Goal: Task Accomplishment & Management: Use online tool/utility

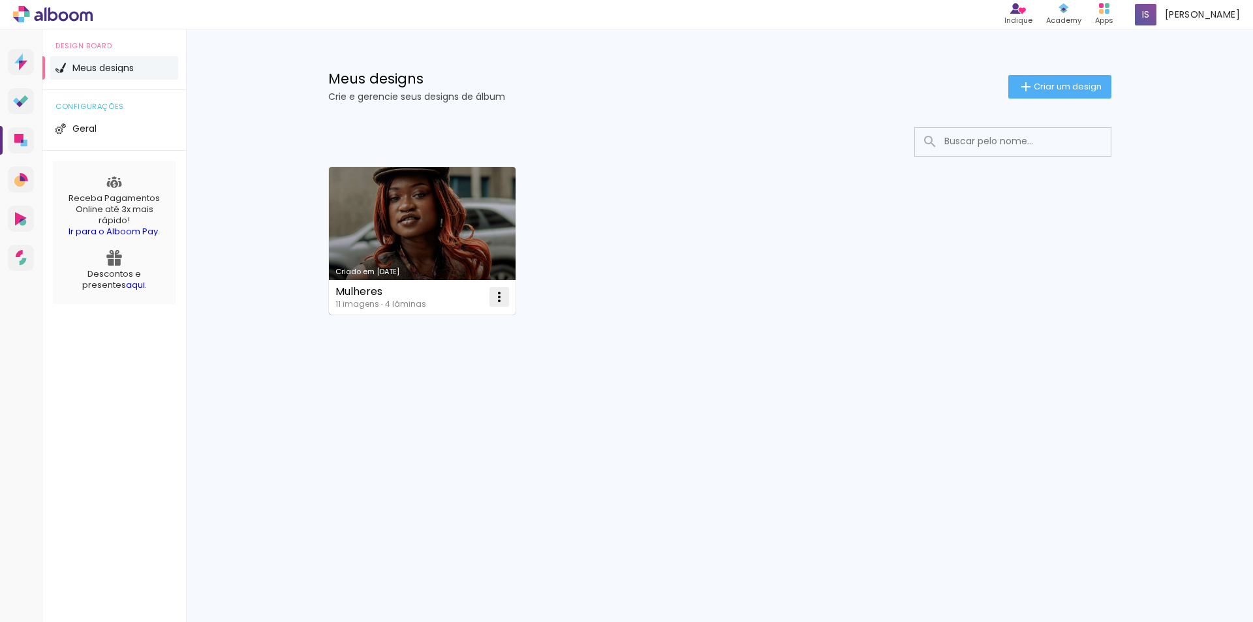
click at [494, 297] on iron-icon at bounding box center [500, 297] width 16 height 16
click at [446, 358] on span "Fazer uma cópia" at bounding box center [450, 353] width 76 height 9
type input "Cópia de Mulheres"
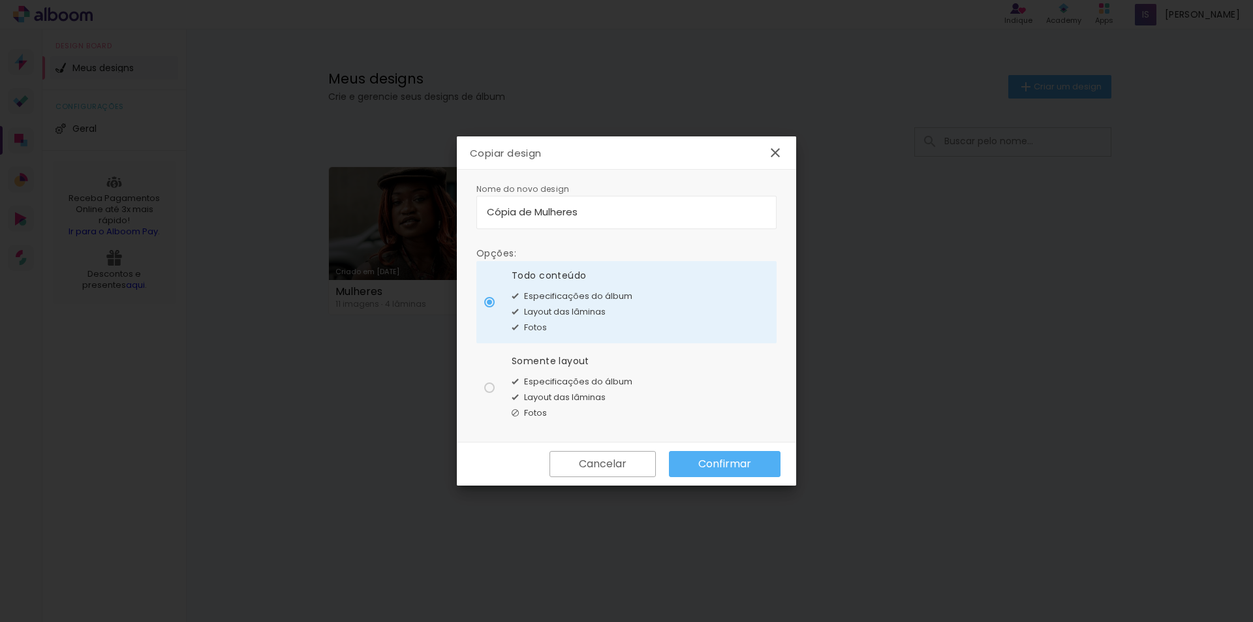
click at [600, 404] on div "Layout das lâminas" at bounding box center [572, 398] width 121 height 16
type paper-radio-button "on"
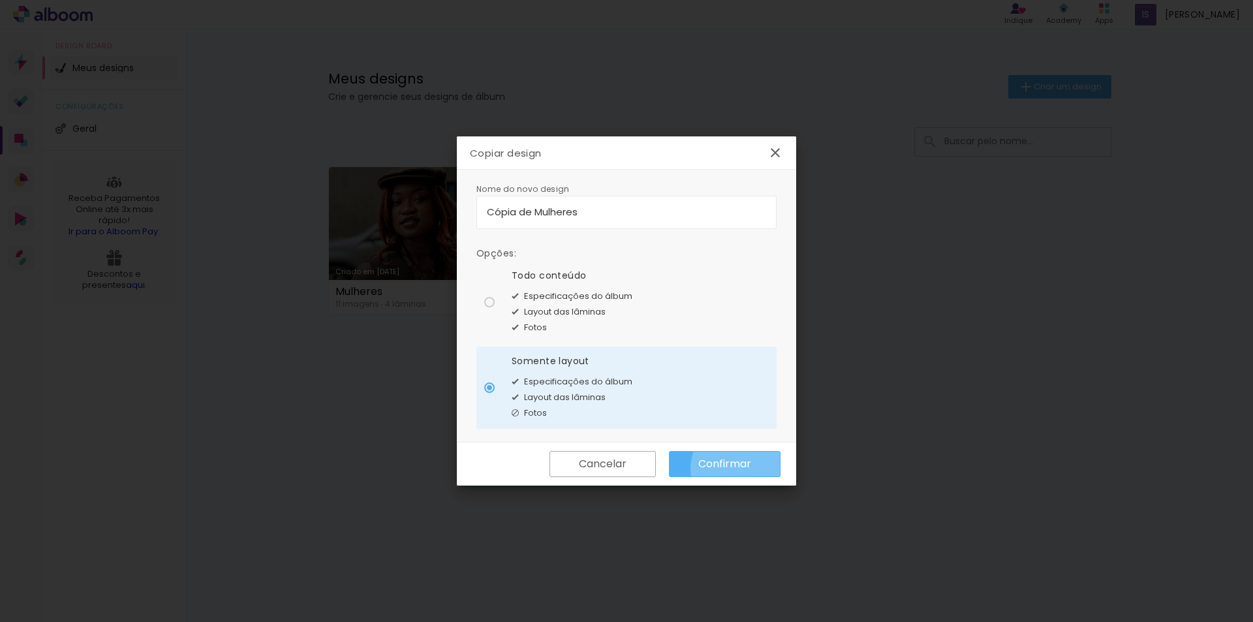
click at [0, 0] on slot "Confirmar" at bounding box center [0, 0] width 0 height 0
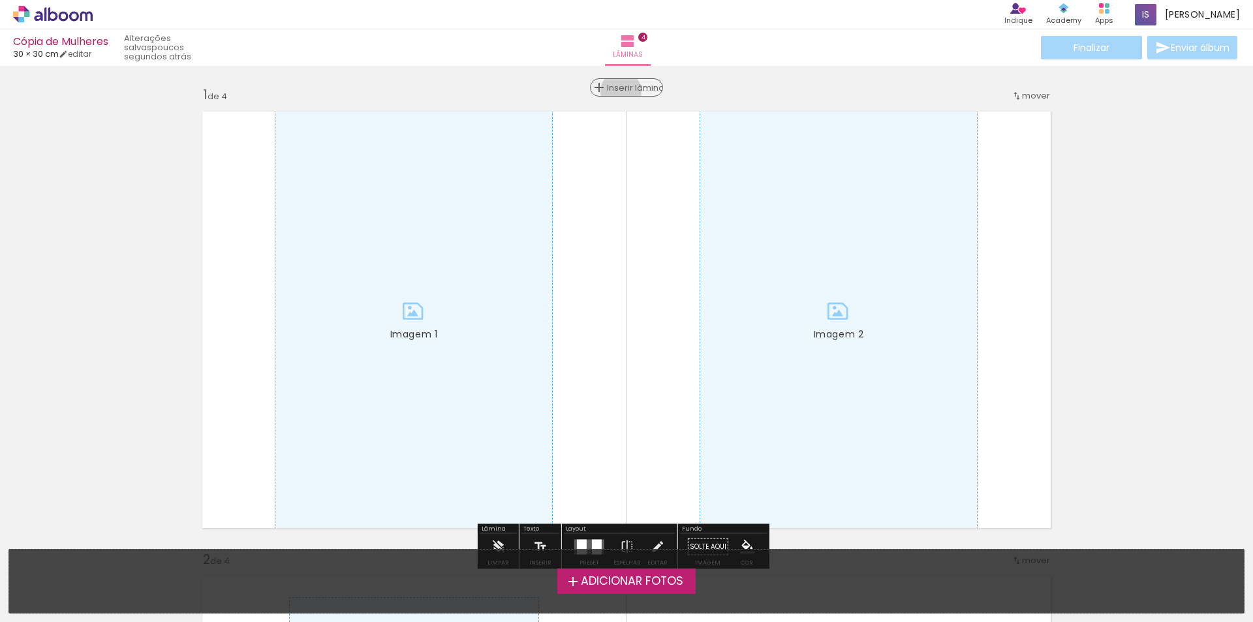
click at [619, 91] on span "Inserir lâmina" at bounding box center [632, 88] width 51 height 8
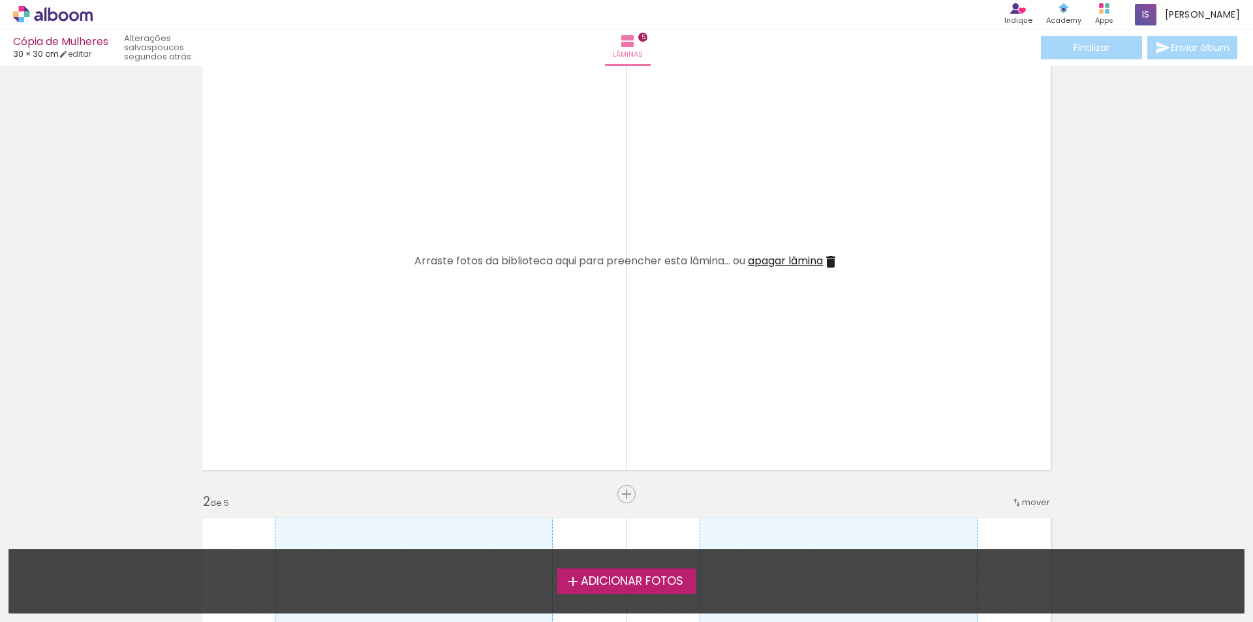
scroll to position [65, 0]
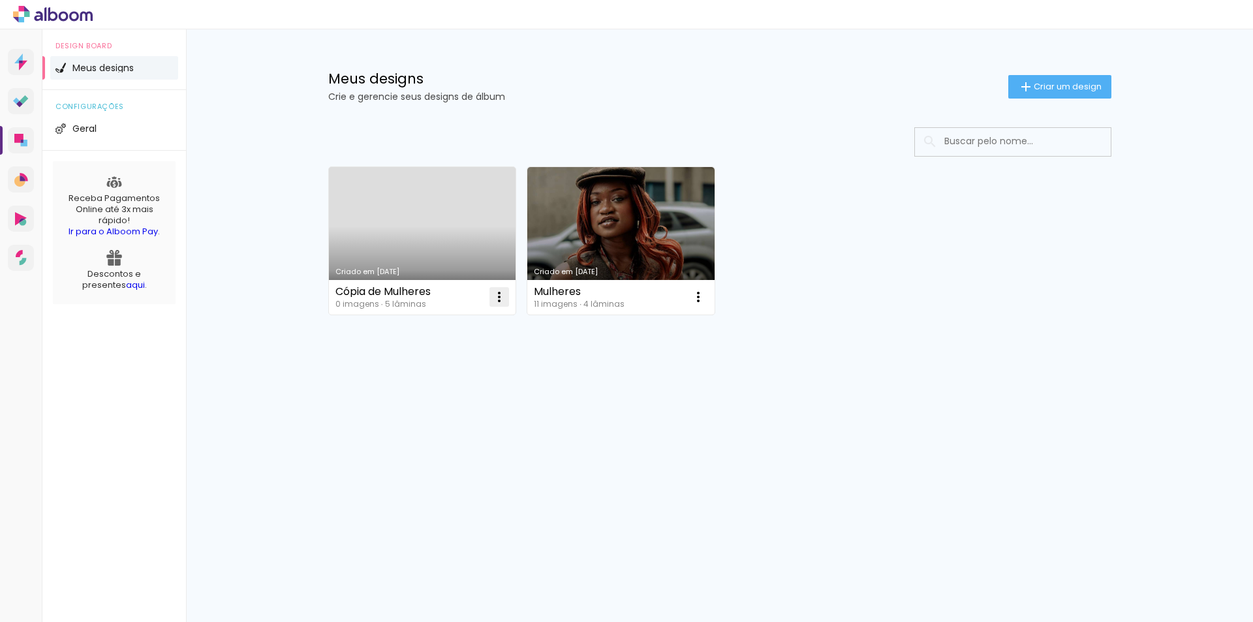
click at [501, 304] on iron-icon at bounding box center [500, 297] width 16 height 16
click at [463, 377] on paper-item "Excluir" at bounding box center [447, 383] width 129 height 26
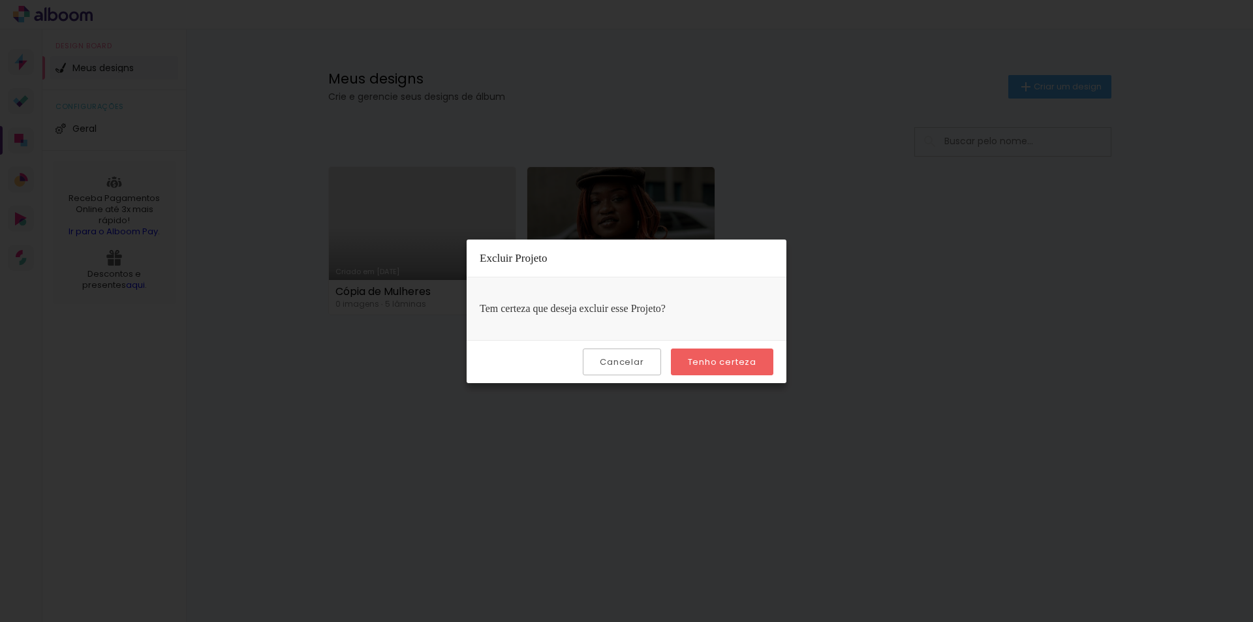
click at [0, 0] on slot "Tenho certeza" at bounding box center [0, 0] width 0 height 0
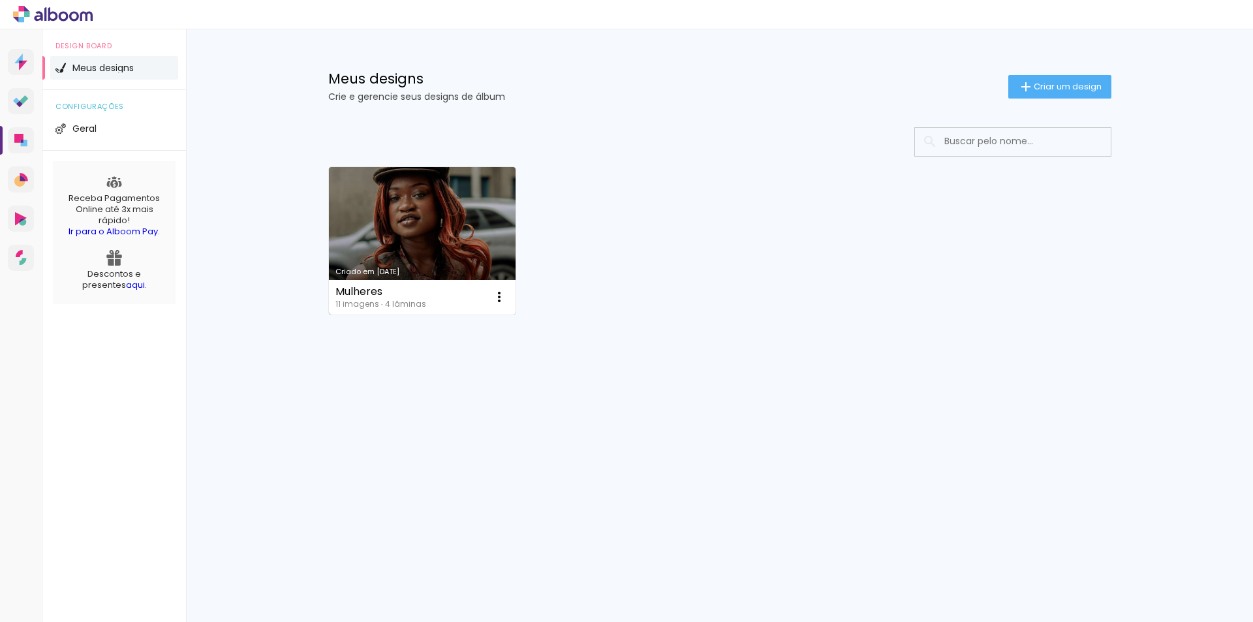
click at [421, 240] on link "Criado em [DATE]" at bounding box center [422, 241] width 187 height 148
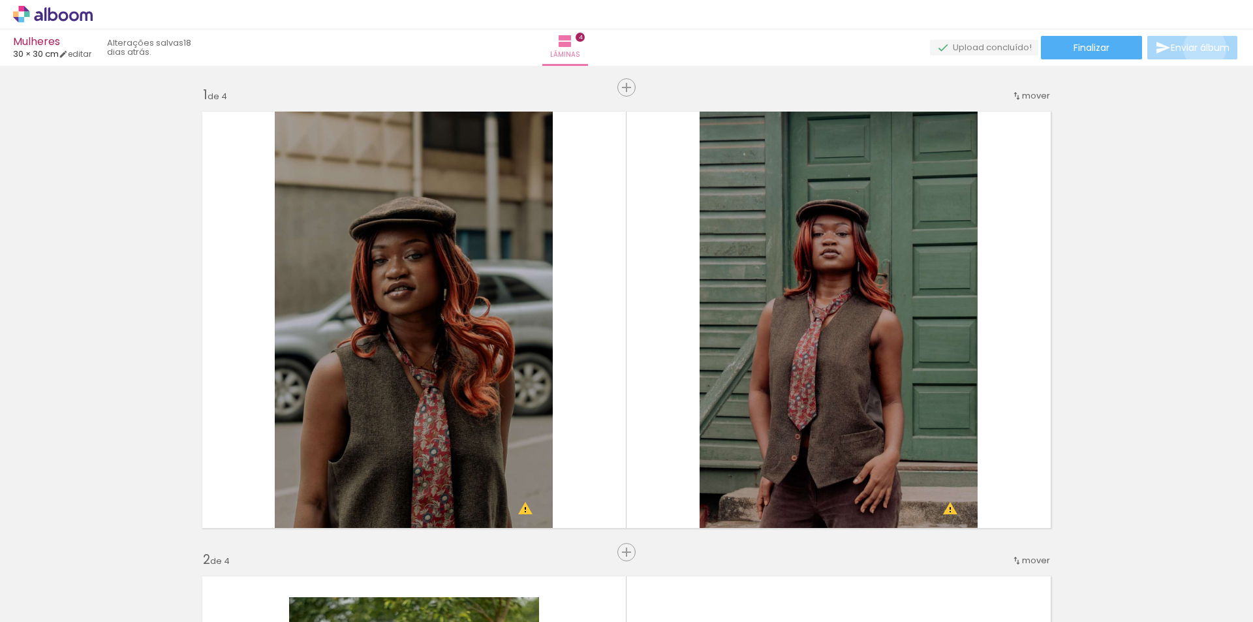
click at [1202, 48] on span "Enviar álbum" at bounding box center [1200, 47] width 59 height 9
click at [1078, 50] on span "Finalizar" at bounding box center [1092, 47] width 36 height 9
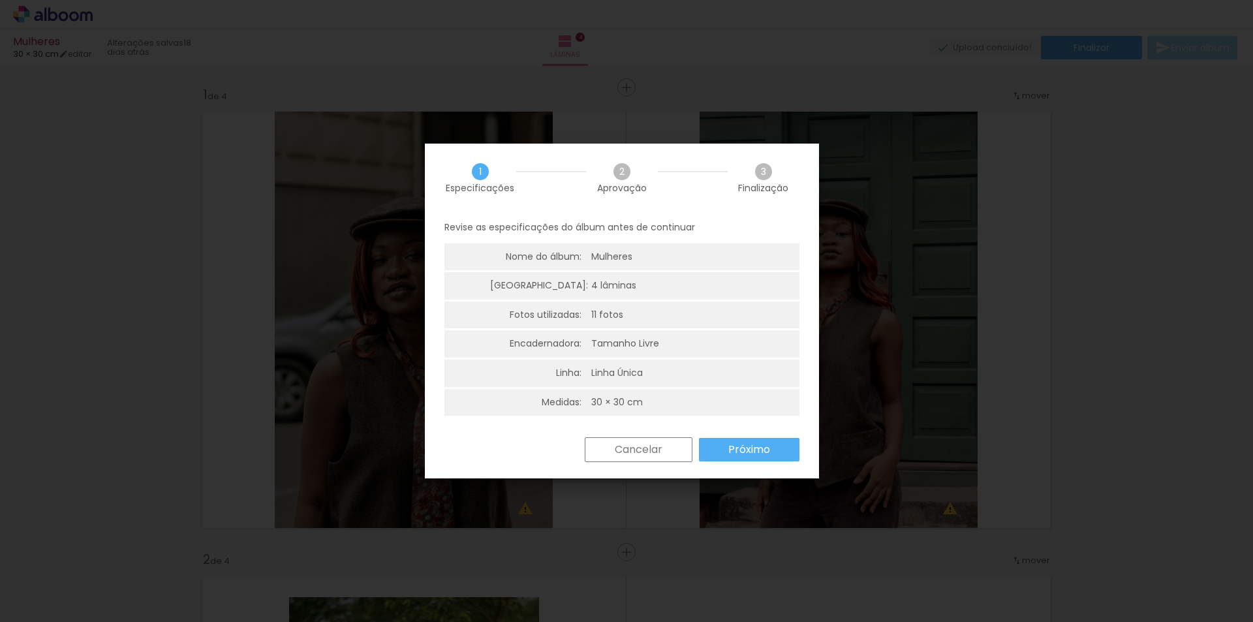
click at [0, 0] on slot "Próximo" at bounding box center [0, 0] width 0 height 0
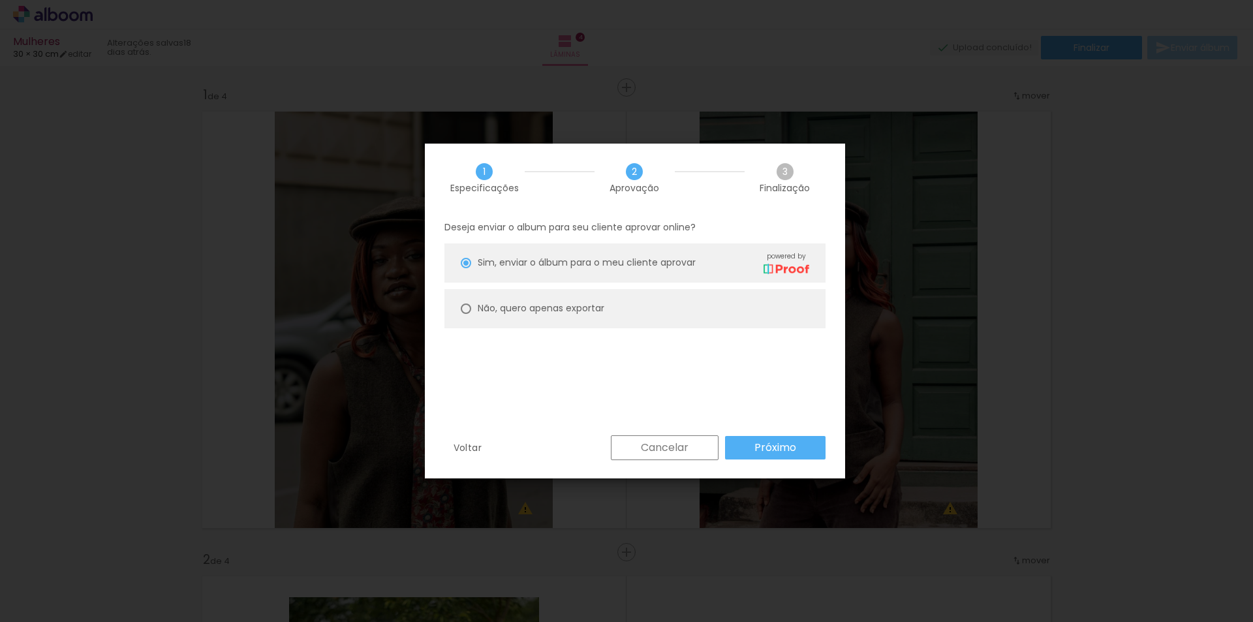
click at [817, 442] on paper-button "Próximo" at bounding box center [775, 447] width 101 height 23
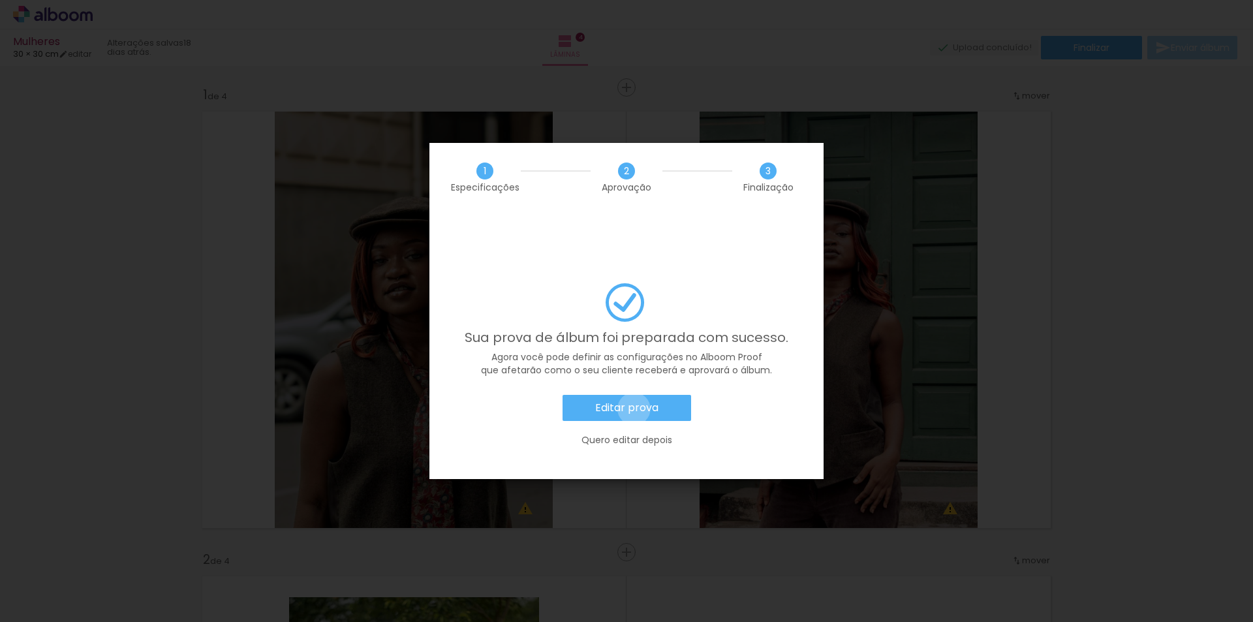
click at [0, 0] on slot "Editar prova" at bounding box center [0, 0] width 0 height 0
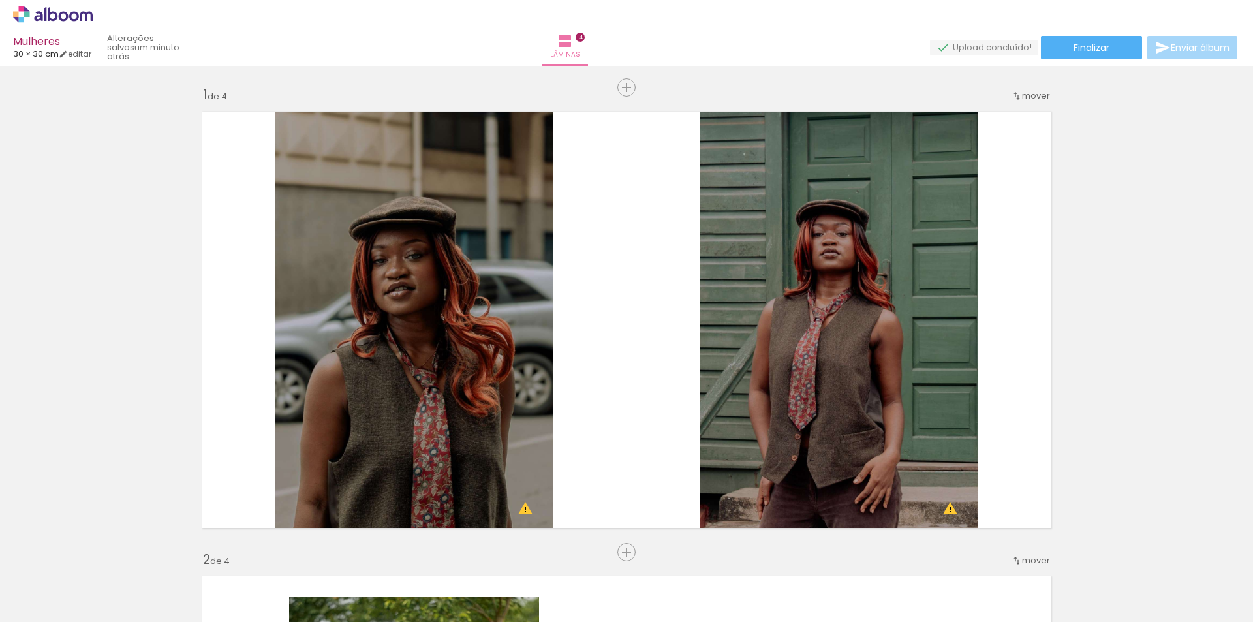
click at [174, 51] on quentale-status "um minuto atrás." at bounding box center [149, 48] width 103 height 38
drag, startPoint x: 91, startPoint y: 56, endPoint x: 98, endPoint y: 67, distance: 12.7
click at [91, 56] on link "editar" at bounding box center [75, 53] width 33 height 11
type input "30"
type input "60"
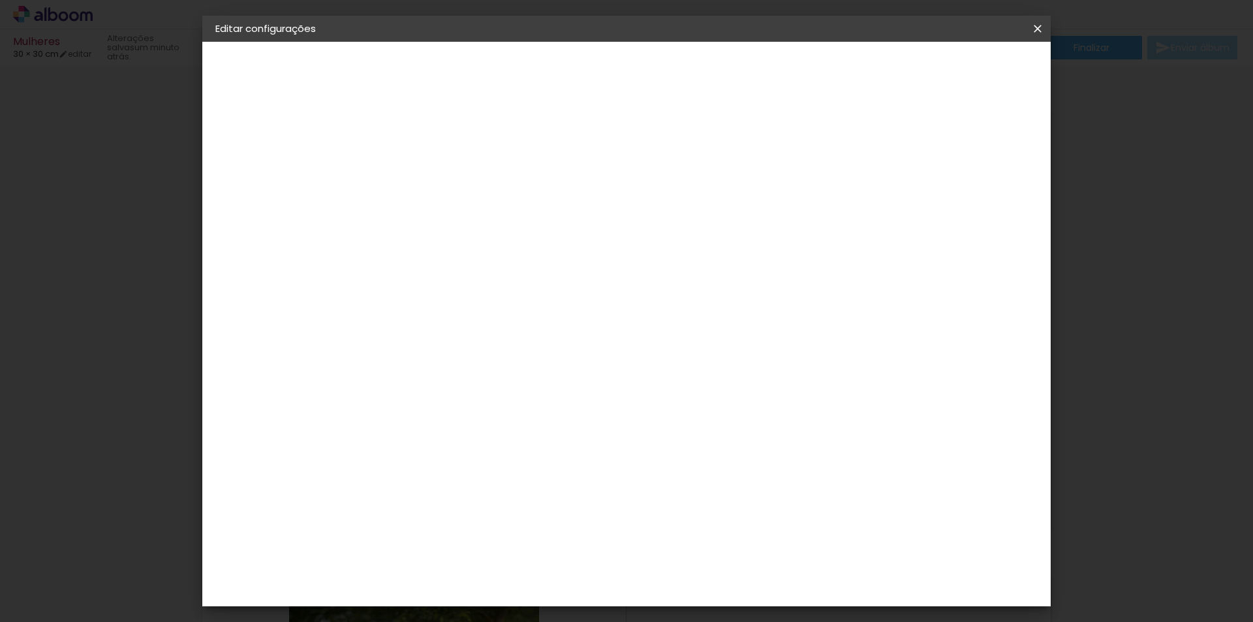
click at [260, 68] on div "1. Informações" at bounding box center [286, 69] width 143 height 16
click at [1028, 33] on paper-icon-button at bounding box center [1038, 28] width 26 height 23
click at [1031, 29] on iron-icon at bounding box center [1038, 28] width 16 height 13
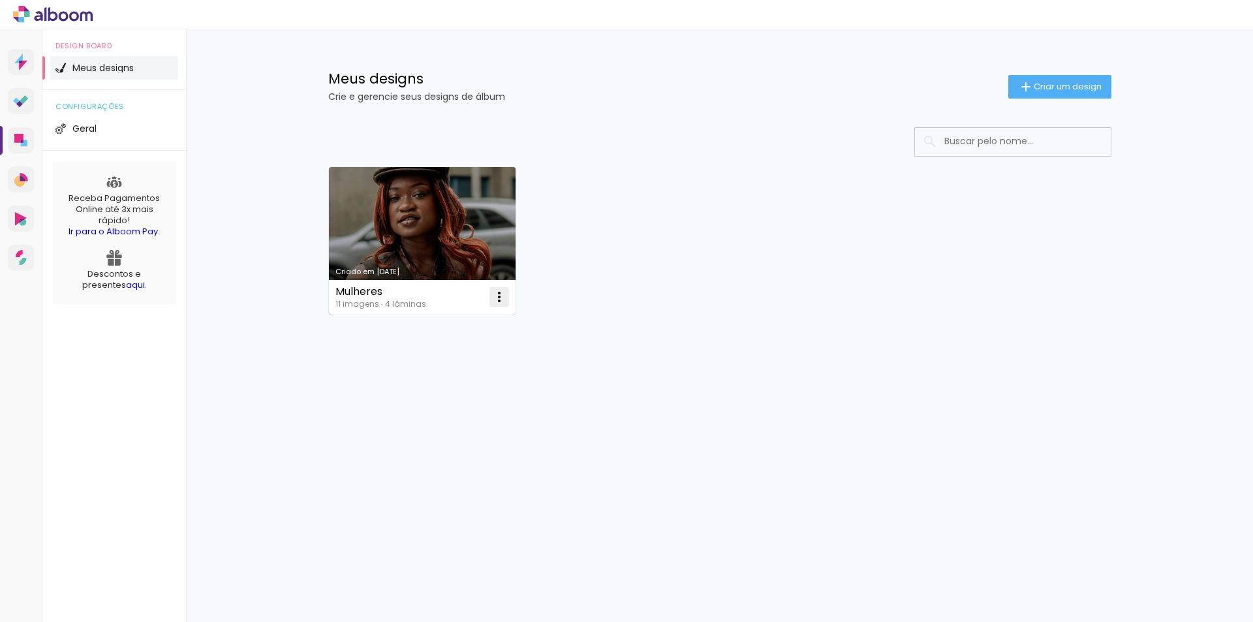
click at [499, 294] on iron-icon at bounding box center [500, 297] width 16 height 16
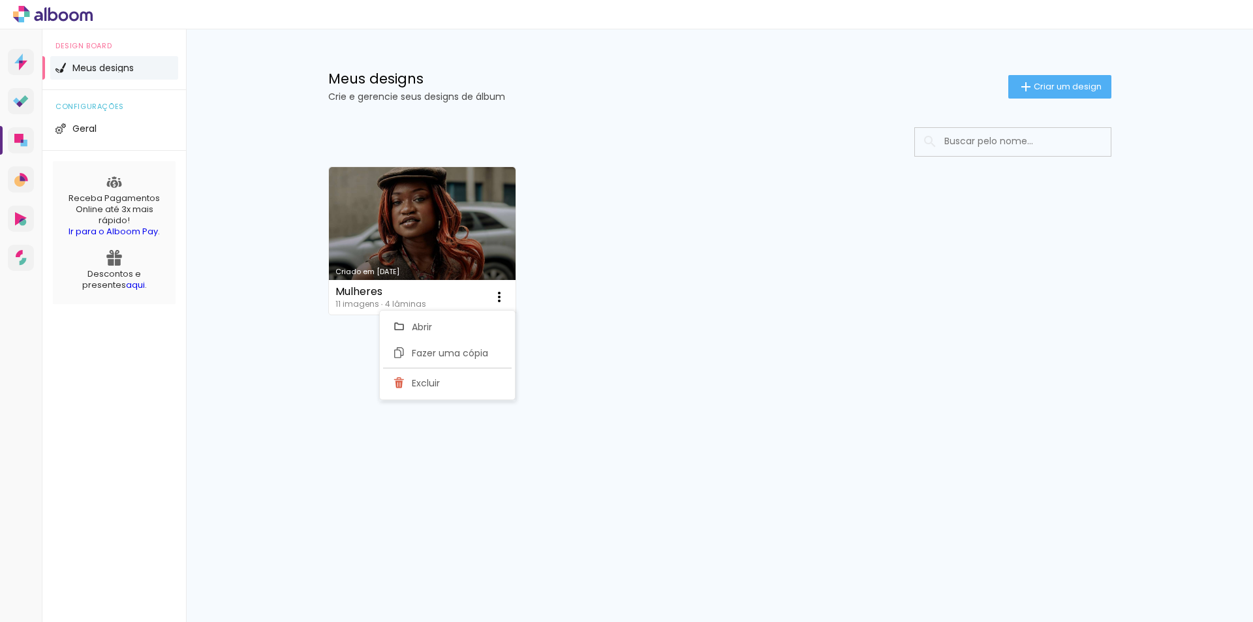
click at [721, 307] on div "Criado em 05/09/25 Mulheres 11 imagens ∙ 4 lâminas Abrir Fazer uma cópia Excluir" at bounding box center [719, 240] width 795 height 159
click at [1000, 145] on input at bounding box center [1031, 141] width 186 height 27
click at [50, 16] on icon at bounding box center [53, 14] width 80 height 17
click at [92, 112] on div "configurações Geral" at bounding box center [114, 120] width 144 height 61
click at [98, 104] on span "configurações" at bounding box center [113, 106] width 117 height 7
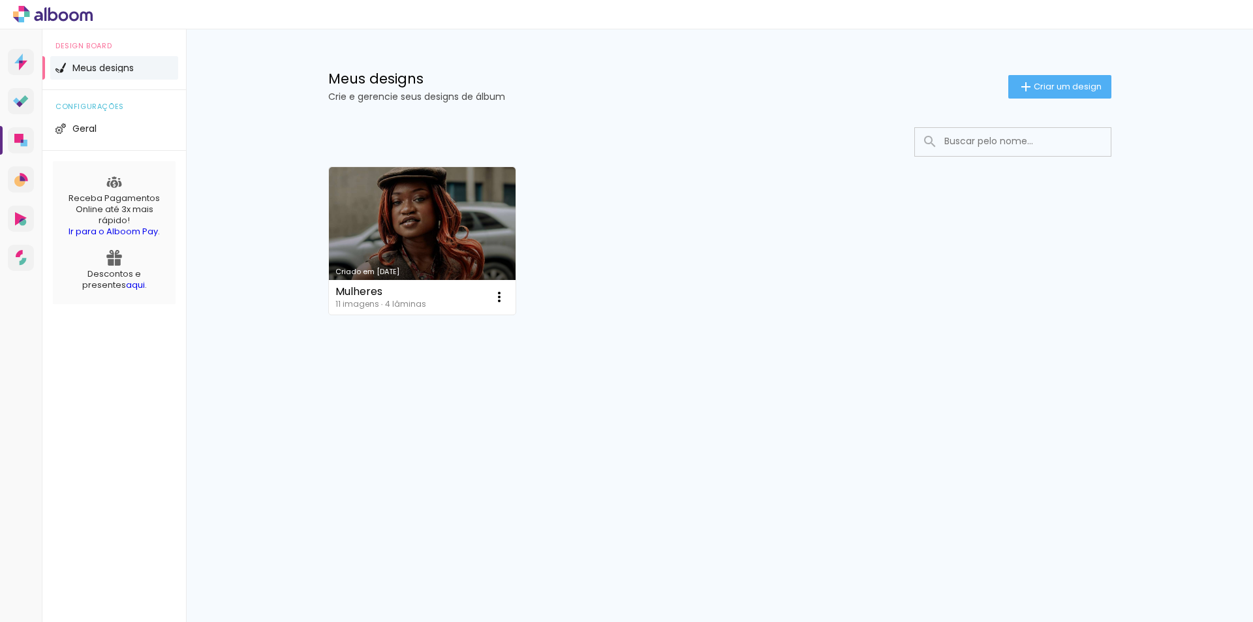
click at [119, 71] on span "Meus designs" at bounding box center [102, 67] width 61 height 9
click at [22, 57] on icon at bounding box center [18, 59] width 8 height 10
click at [1195, 22] on div "Isabella Silva Conta Alboom" at bounding box center [1188, 14] width 116 height 25
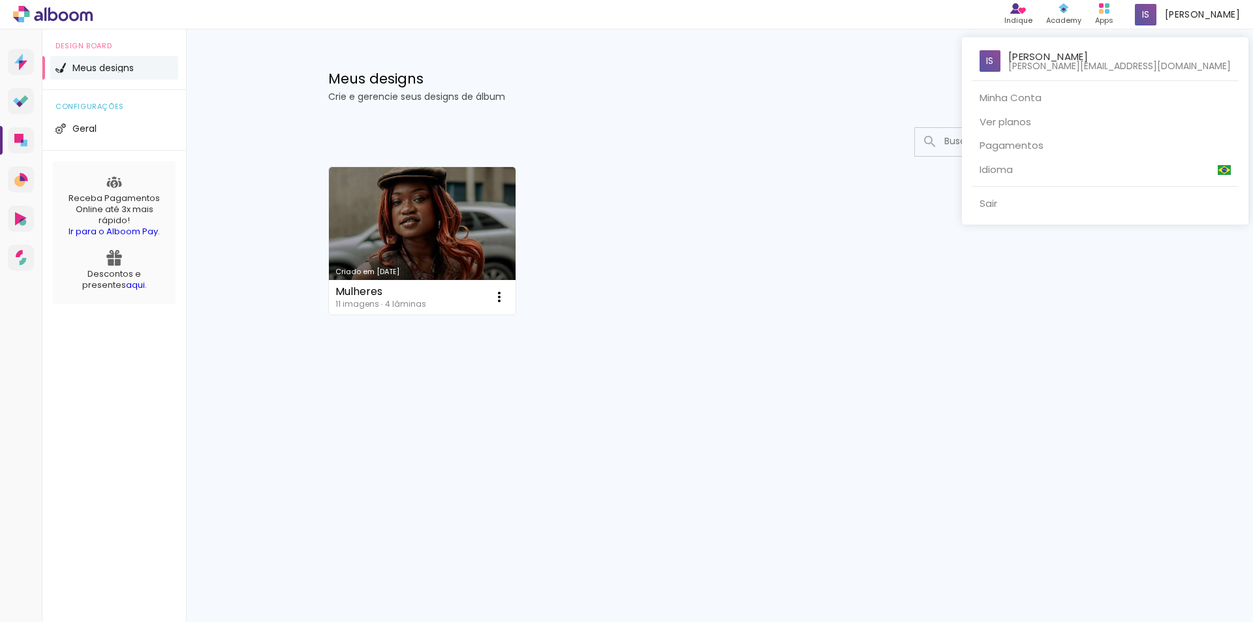
click at [988, 354] on div at bounding box center [626, 311] width 1253 height 622
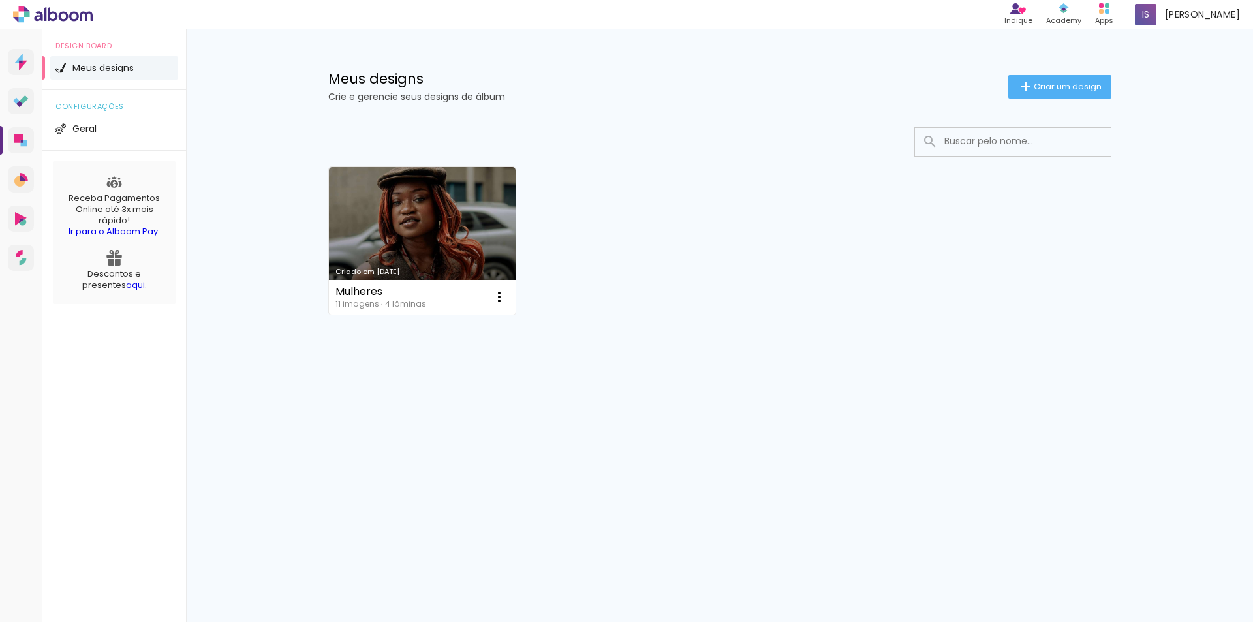
click at [360, 78] on h1 "Meus designs" at bounding box center [668, 79] width 680 height 14
click at [136, 202] on p "Receba Pagamentos Online até 3x mais rápido! Ir para o Alboom Pay ." at bounding box center [114, 215] width 110 height 44
click at [125, 76] on li "Meus designs" at bounding box center [114, 67] width 128 height 23
click at [95, 130] on span "Geral" at bounding box center [84, 128] width 24 height 9
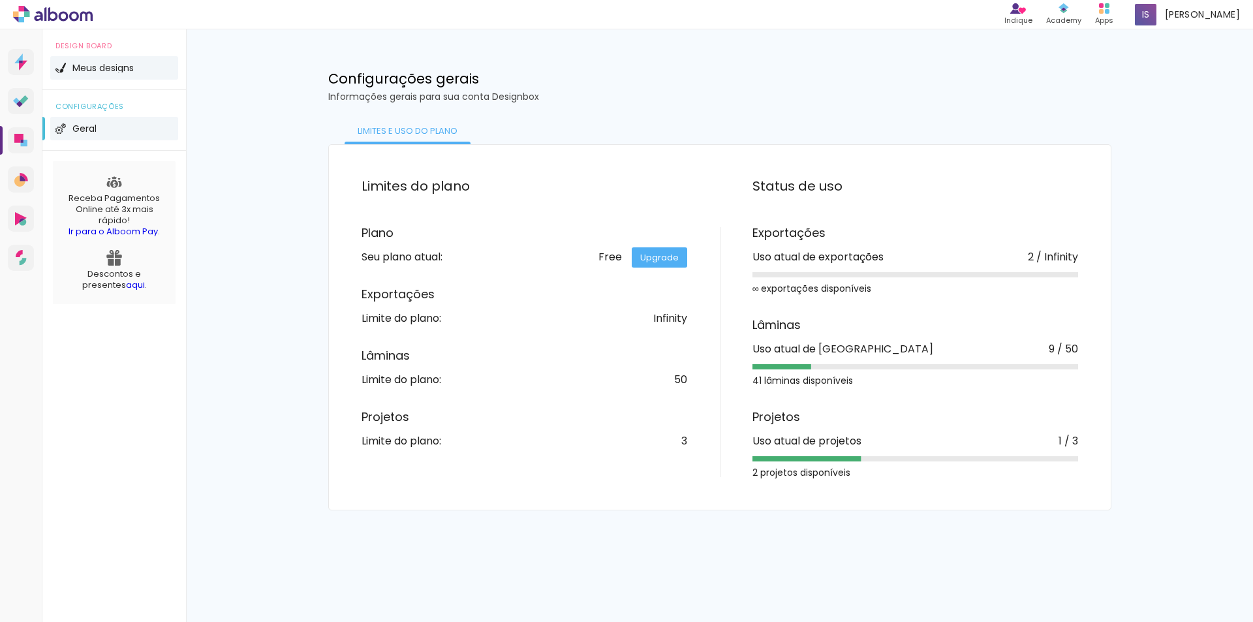
click at [121, 68] on span "Meus designs" at bounding box center [102, 67] width 61 height 9
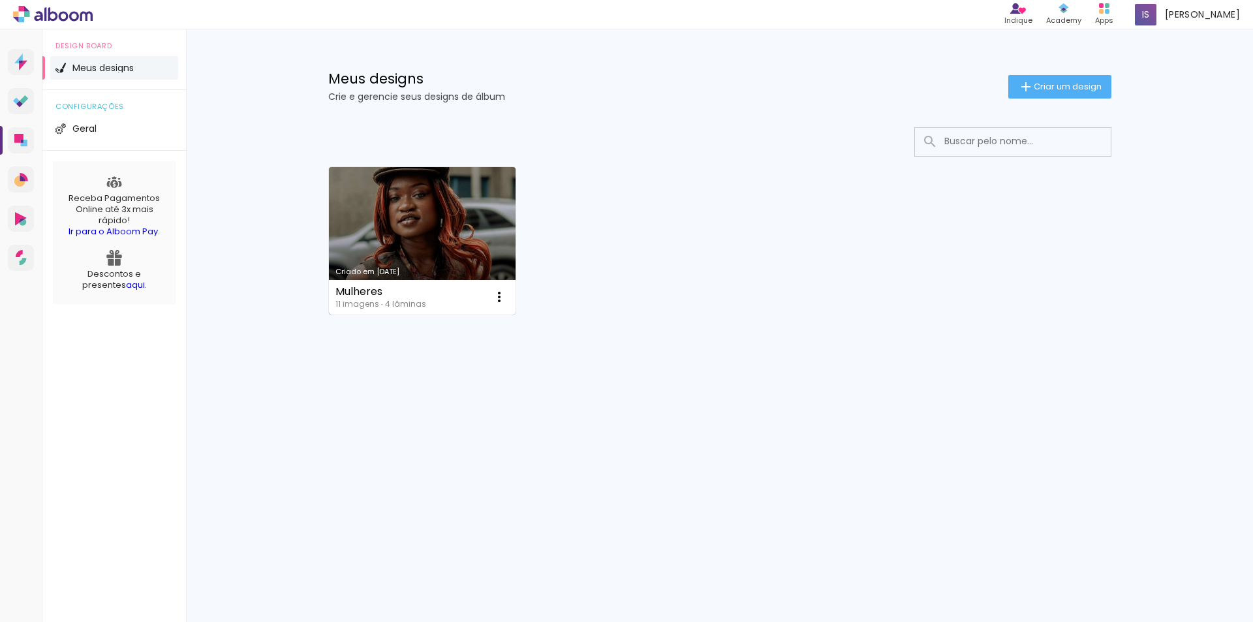
click at [445, 236] on link "Criado em [DATE]" at bounding box center [422, 241] width 187 height 148
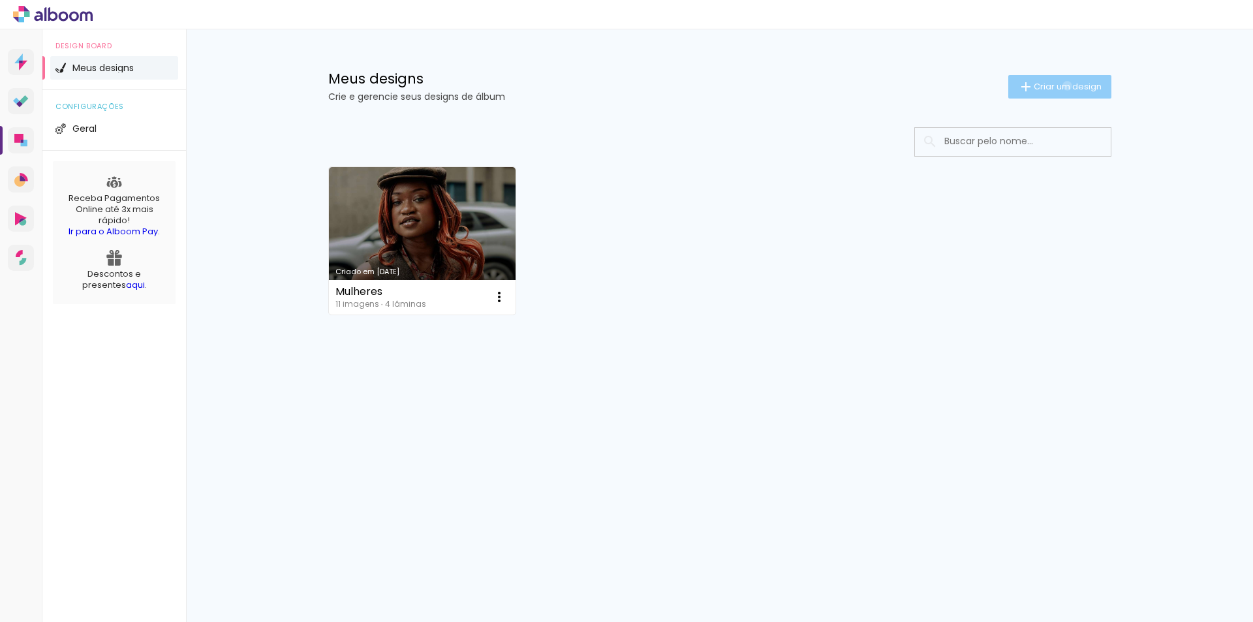
click at [1065, 86] on span "Criar um design" at bounding box center [1068, 86] width 68 height 8
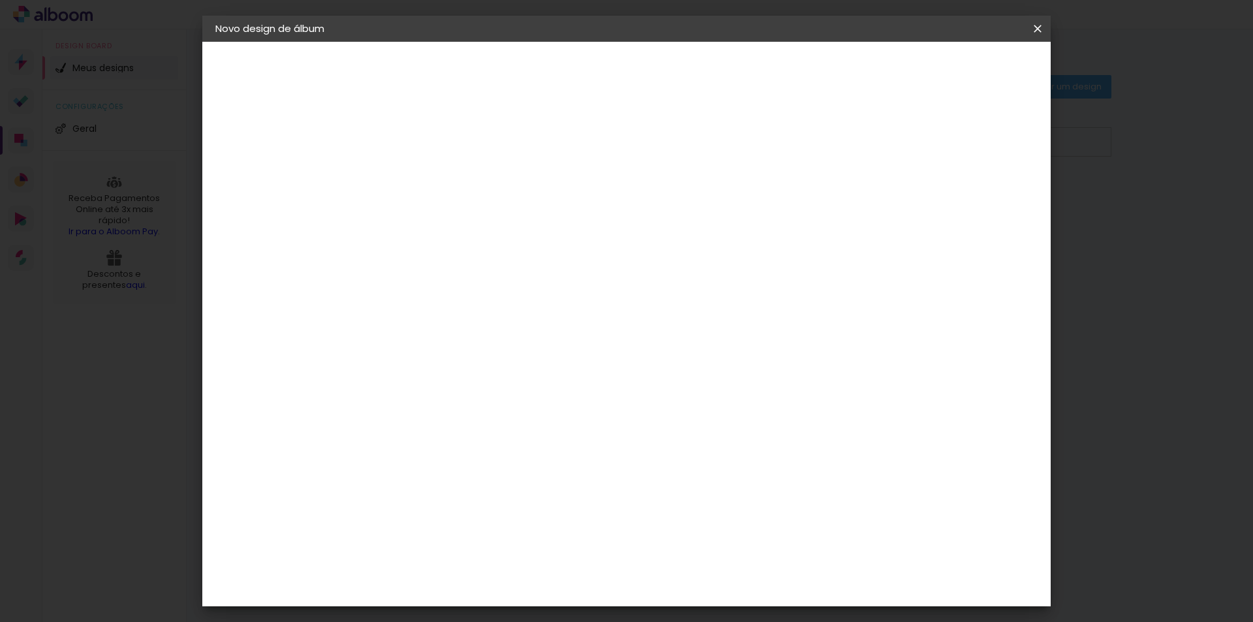
click at [299, 137] on div "2. Especificações" at bounding box center [286, 134] width 143 height 16
click at [429, 185] on div at bounding box center [429, 185] width 0 height 1
click at [429, 171] on input at bounding box center [429, 175] width 0 height 20
click at [429, 173] on input at bounding box center [429, 175] width 0 height 20
click at [429, 168] on input at bounding box center [429, 175] width 0 height 20
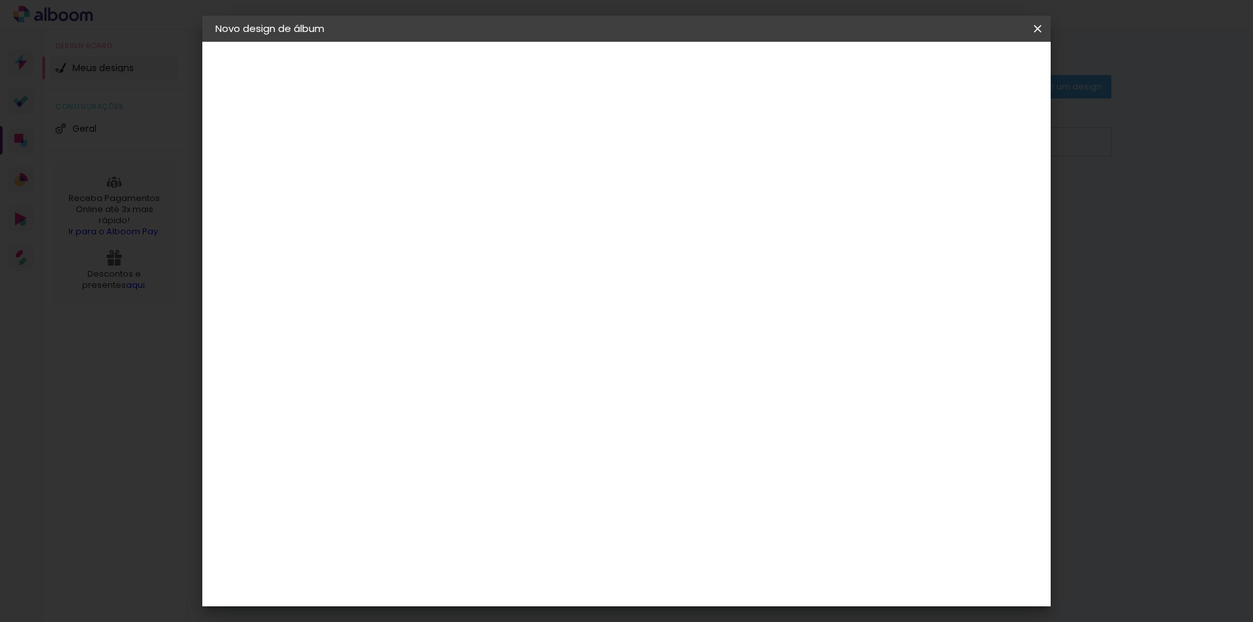
click at [429, 168] on input at bounding box center [429, 175] width 0 height 20
click at [1045, 33] on iron-icon at bounding box center [1038, 28] width 16 height 13
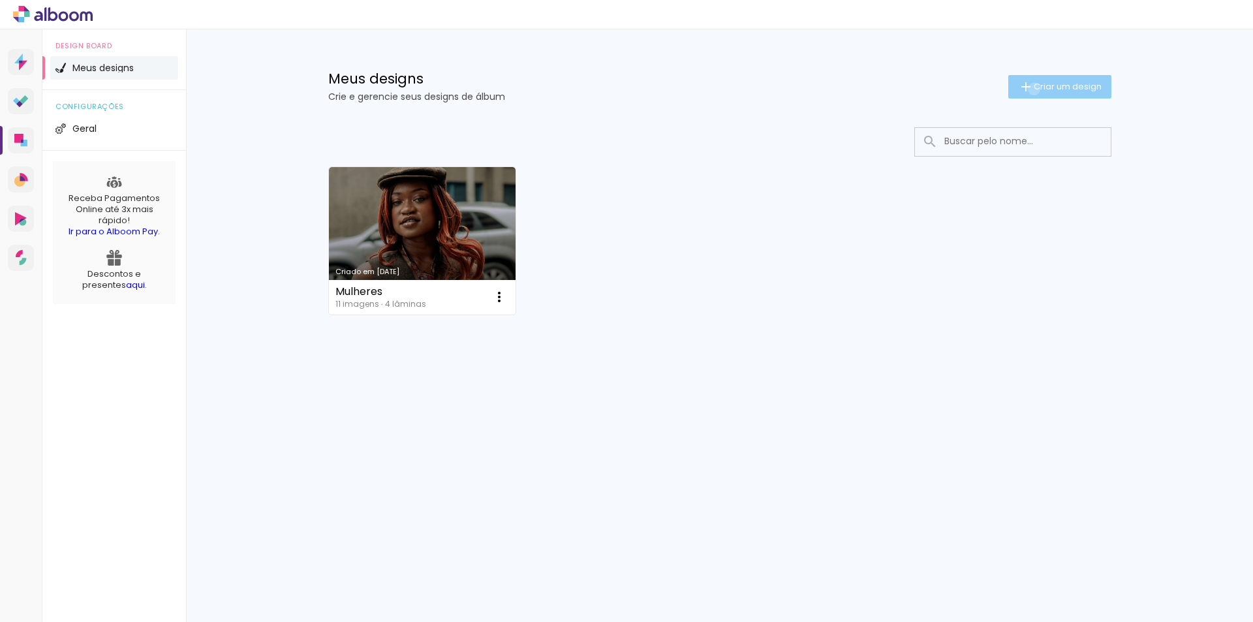
click at [1034, 89] on span "Criar um design" at bounding box center [1068, 86] width 68 height 8
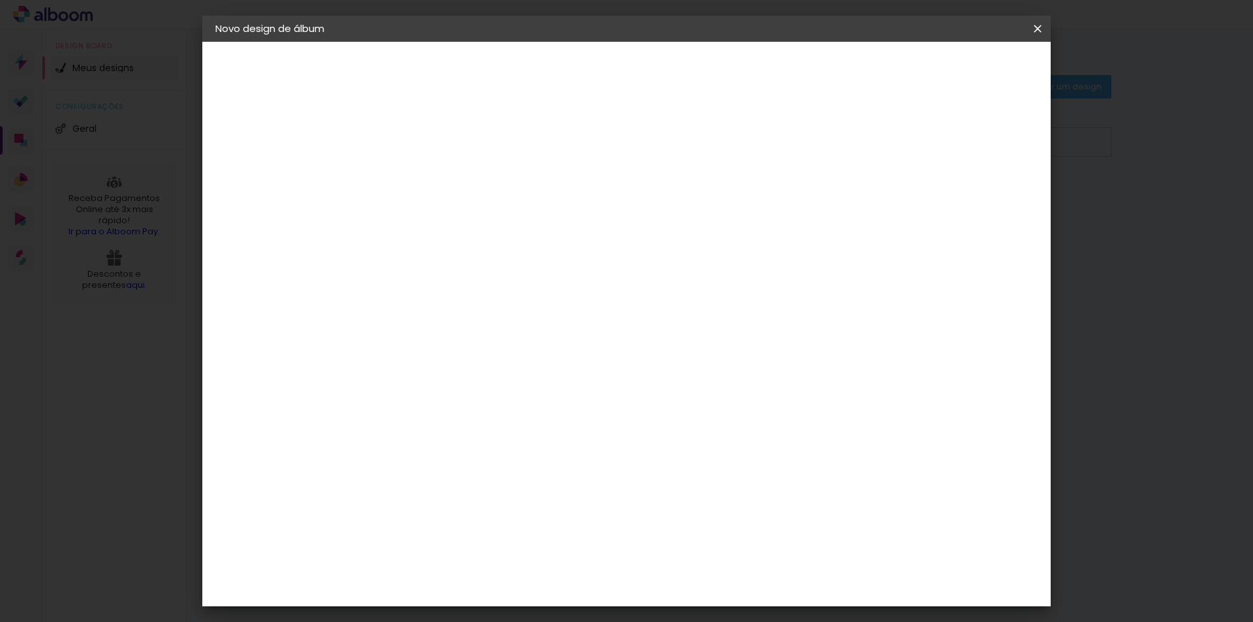
click at [429, 171] on input at bounding box center [429, 175] width 0 height 20
